Goal: Find specific page/section: Find specific page/section

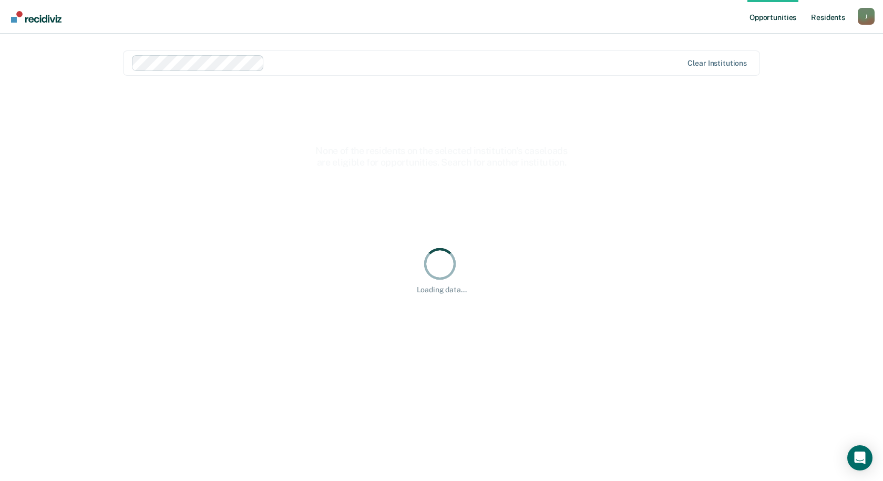
click at [812, 16] on link "Resident s" at bounding box center [828, 17] width 38 height 34
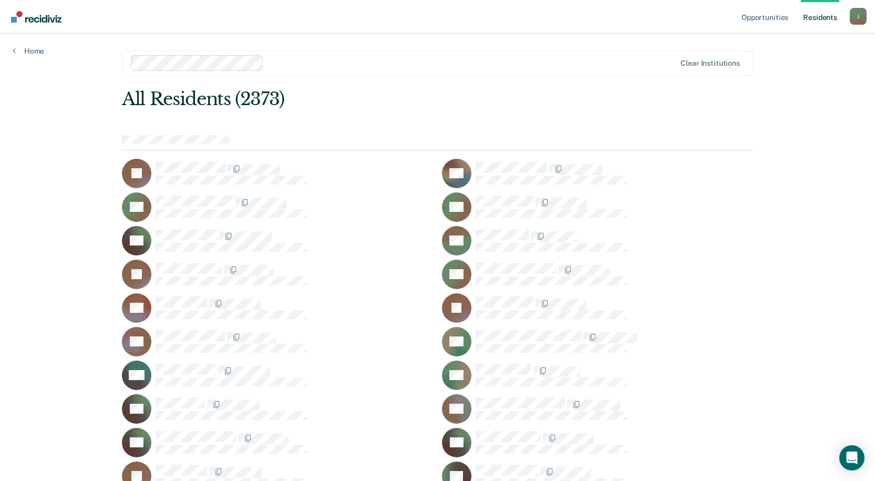
scroll to position [17119, 0]
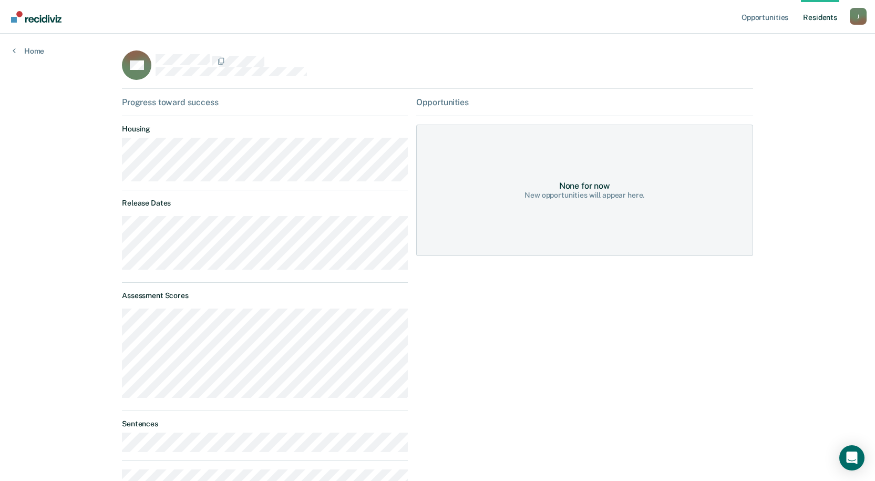
click at [520, 240] on div "None for now New opportunities will appear here." at bounding box center [584, 190] width 337 height 131
